Goal: Check status: Check status

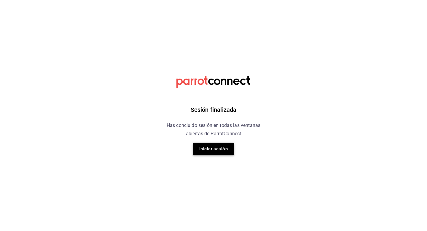
click at [220, 150] on button "Iniciar sesión" at bounding box center [213, 148] width 41 height 12
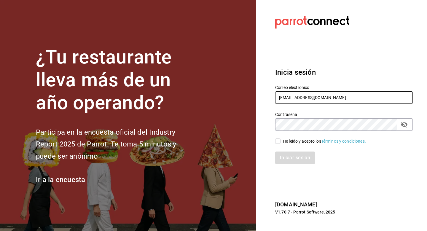
type input "[EMAIL_ADDRESS][DOMAIN_NAME]"
click at [281, 140] on span "He leído y acepto los Términos y condiciones." at bounding box center [322, 141] width 85 height 6
click at [280, 140] on input "He leído y acepto los Términos y condiciones." at bounding box center [277, 140] width 5 height 5
checkbox input "true"
click at [289, 155] on button "Iniciar sesión" at bounding box center [295, 157] width 40 height 12
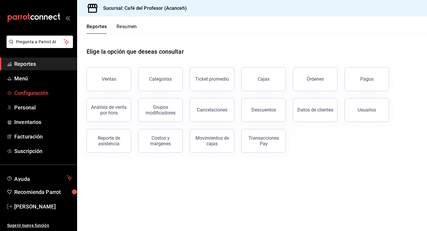
click at [37, 93] on span "Configuración" at bounding box center [43, 93] width 58 height 8
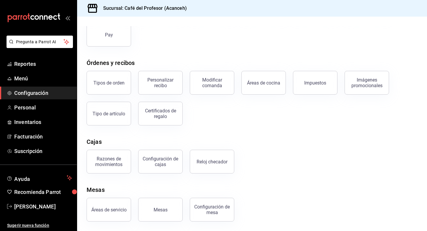
scroll to position [70, 0]
click at [162, 169] on button "Configuración de cajas" at bounding box center [160, 162] width 44 height 24
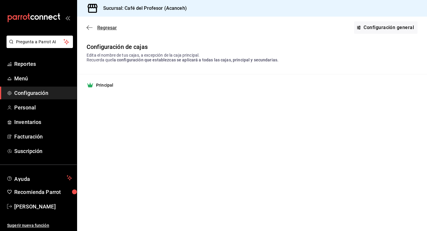
click at [103, 25] on span "Regresar" at bounding box center [107, 28] width 20 height 6
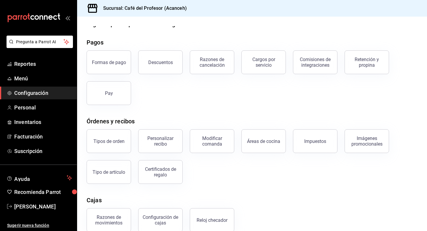
scroll to position [13, 0]
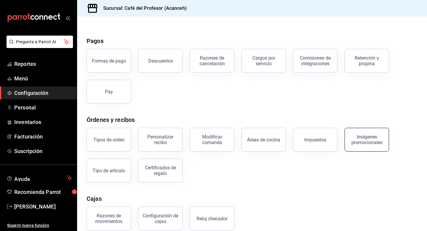
click at [381, 145] on div "Imágenes promocionales" at bounding box center [366, 139] width 37 height 11
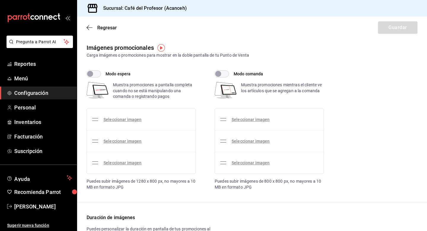
checkbox input "true"
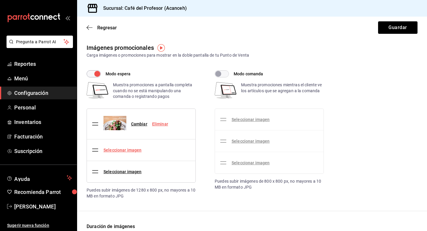
click at [113, 150] on link "Seleccionar imagen" at bounding box center [122, 150] width 38 height 5
click at [0, 0] on input "Seleccionar imagen" at bounding box center [0, 0] width 0 height 0
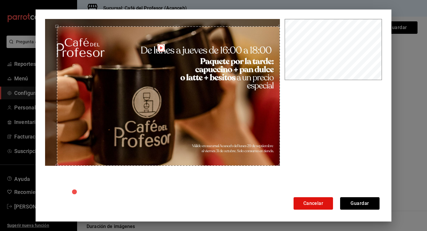
click at [295, 167] on div at bounding box center [213, 108] width 337 height 178
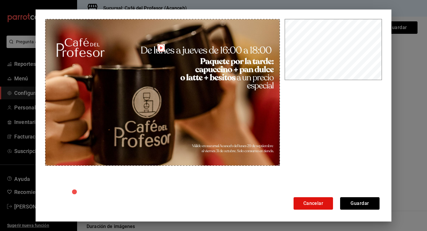
click at [39, 13] on div "Cancelar Guardar" at bounding box center [213, 115] width 355 height 212
click at [349, 199] on button "Guardar" at bounding box center [359, 203] width 39 height 12
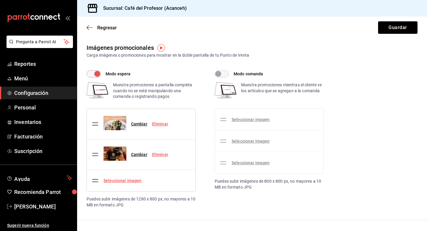
click at [129, 182] on link "Seleccionar imagen" at bounding box center [122, 180] width 38 height 5
click at [0, 0] on input "Seleccionar imagen" at bounding box center [0, 0] width 0 height 0
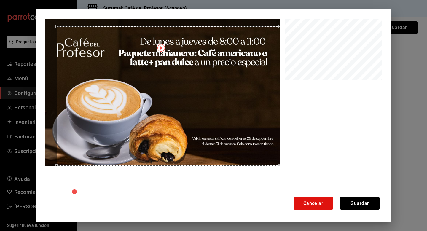
click at [293, 169] on div at bounding box center [213, 108] width 337 height 178
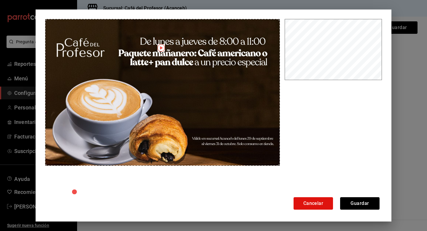
click at [30, 7] on div "Cancelar Guardar" at bounding box center [213, 115] width 427 height 231
click at [350, 204] on button "Guardar" at bounding box center [359, 203] width 39 height 12
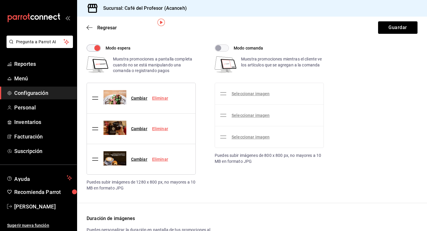
scroll to position [28, 0]
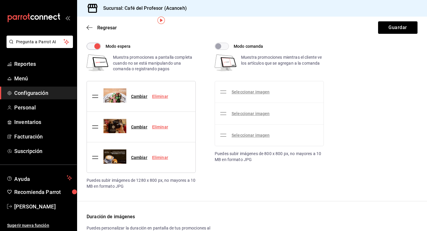
click at [221, 49] on input "Modo comanda" at bounding box center [217, 46] width 21 height 7
checkbox input "true"
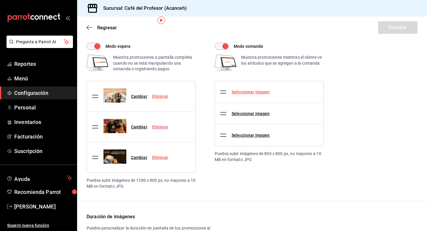
click at [251, 92] on link "Seleccionar imagen" at bounding box center [250, 91] width 38 height 5
click at [0, 0] on input "Seleccionar imagen" at bounding box center [0, 0] width 0 height 0
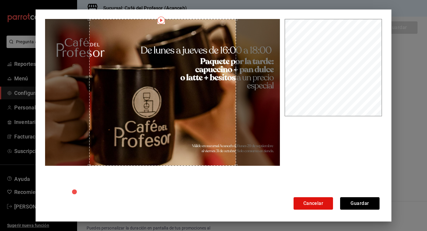
click at [66, 20] on div at bounding box center [162, 92] width 235 height 147
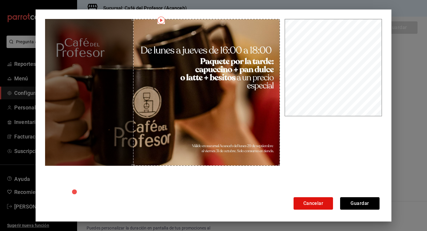
click at [191, 77] on div "Use the arrow keys to move the crop selection area" at bounding box center [206, 92] width 147 height 147
click at [358, 200] on button "Guardar" at bounding box center [359, 203] width 39 height 12
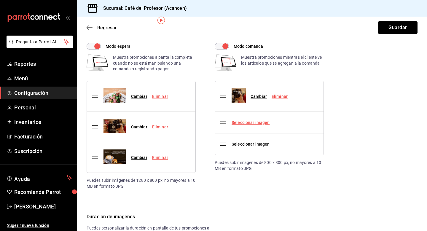
click at [250, 120] on link "Seleccionar imagen" at bounding box center [250, 122] width 38 height 5
click at [0, 0] on input "Seleccionar imagen" at bounding box center [0, 0] width 0 height 0
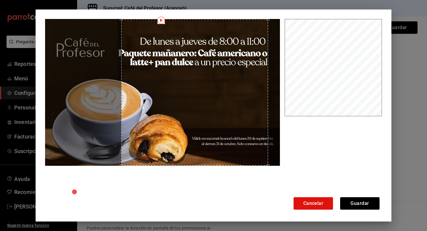
click at [242, 101] on div "Use the arrow keys to move the crop selection area" at bounding box center [194, 92] width 147 height 147
click at [115, 166] on div at bounding box center [163, 108] width 237 height 178
click at [354, 203] on button "Guardar" at bounding box center [359, 203] width 39 height 12
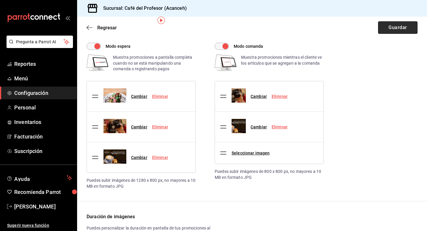
click at [395, 29] on button "Guardar" at bounding box center [397, 27] width 39 height 12
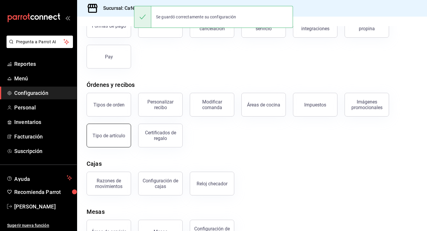
scroll to position [55, 0]
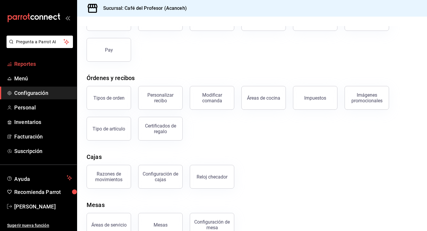
click at [32, 65] on span "Reportes" at bounding box center [43, 64] width 58 height 8
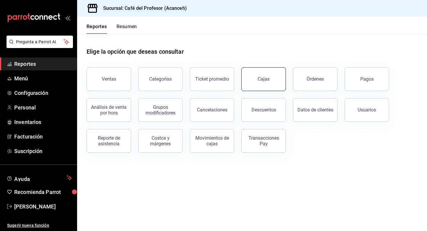
click at [275, 84] on link "Cajas" at bounding box center [263, 79] width 44 height 24
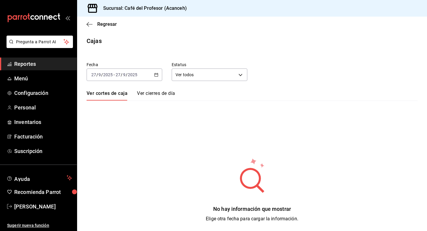
click at [157, 93] on link "Ver cierres de día" at bounding box center [156, 95] width 38 height 10
click at [126, 93] on link "Ver cortes de caja" at bounding box center [105, 95] width 39 height 10
click at [186, 73] on body "Pregunta a Parrot AI Reportes Menú Configuración Personal Inventarios Facturaci…" at bounding box center [213, 115] width 427 height 231
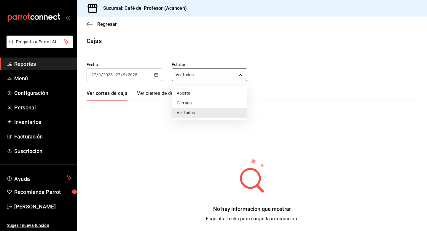
click at [186, 73] on div at bounding box center [213, 115] width 427 height 231
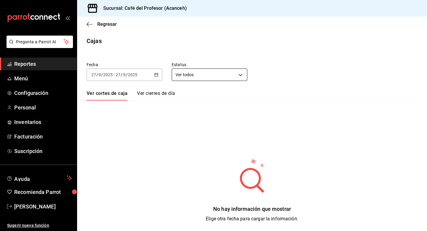
click at [186, 73] on body "Pregunta a Parrot AI Reportes Menú Configuración Personal Inventarios Facturaci…" at bounding box center [213, 115] width 427 height 231
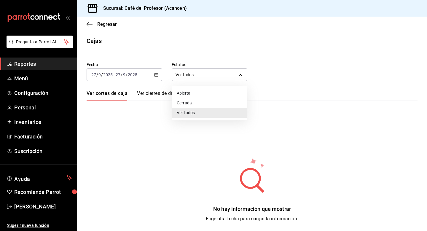
click at [186, 93] on li "Abierta" at bounding box center [209, 93] width 75 height 10
type input "OPEN"
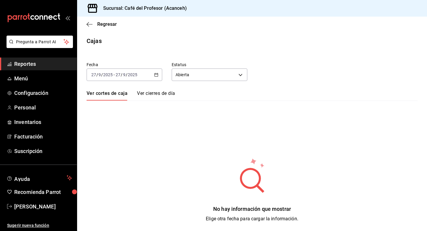
click at [157, 74] on \(Stroke\) "button" at bounding box center [156, 74] width 3 height 0
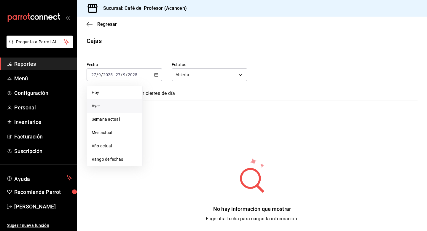
click at [116, 105] on span "Ayer" at bounding box center [115, 106] width 46 height 6
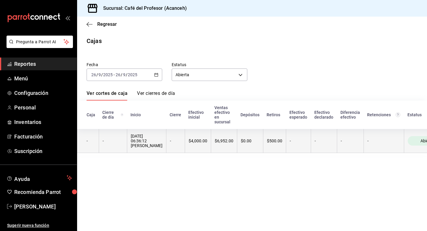
click at [185, 146] on th "$4,000.00" at bounding box center [198, 141] width 26 height 24
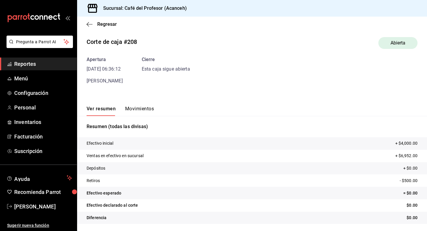
scroll to position [4, 0]
click at [148, 110] on button "Movimientos" at bounding box center [139, 111] width 29 height 10
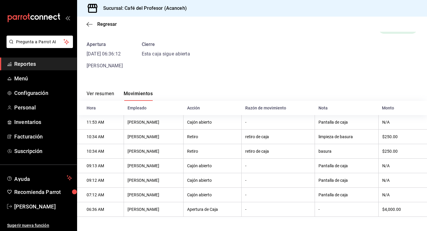
scroll to position [19, 0]
click at [112, 94] on button "Ver resumen" at bounding box center [100, 96] width 28 height 10
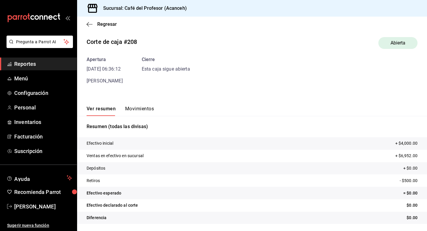
scroll to position [0, 0]
click at [90, 22] on icon "button" at bounding box center [89, 24] width 6 height 5
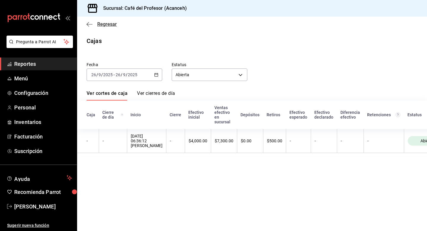
click at [91, 25] on icon "button" at bounding box center [89, 24] width 6 height 5
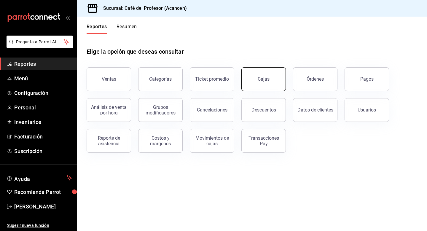
click at [274, 89] on link "Cajas" at bounding box center [263, 79] width 44 height 24
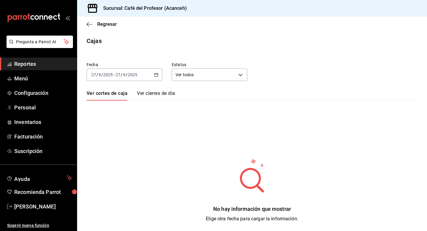
click at [155, 73] on \(Stroke\) "button" at bounding box center [156, 74] width 4 height 3
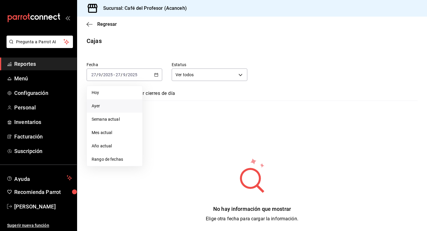
click at [99, 105] on span "Ayer" at bounding box center [115, 106] width 46 height 6
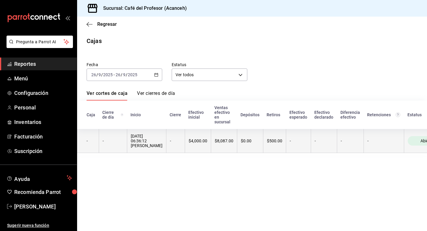
click at [123, 141] on th "-" at bounding box center [113, 141] width 28 height 24
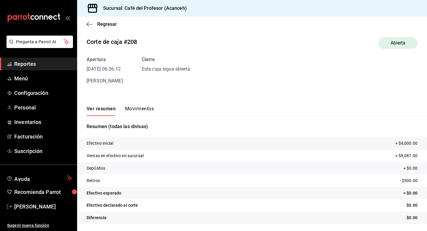
click at [103, 108] on button "Ver resumen" at bounding box center [100, 111] width 29 height 10
click at [126, 106] on button "Movimientos" at bounding box center [139, 111] width 29 height 10
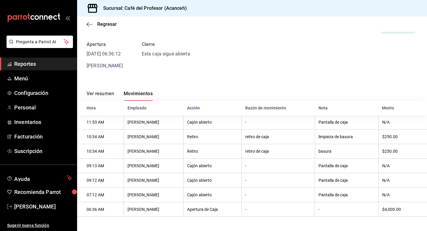
scroll to position [19, 0]
click at [99, 94] on button "Ver resumen" at bounding box center [100, 96] width 28 height 10
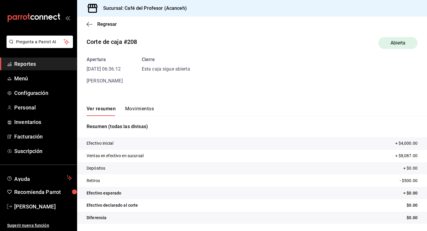
scroll to position [4, 0]
